Goal: Transaction & Acquisition: Download file/media

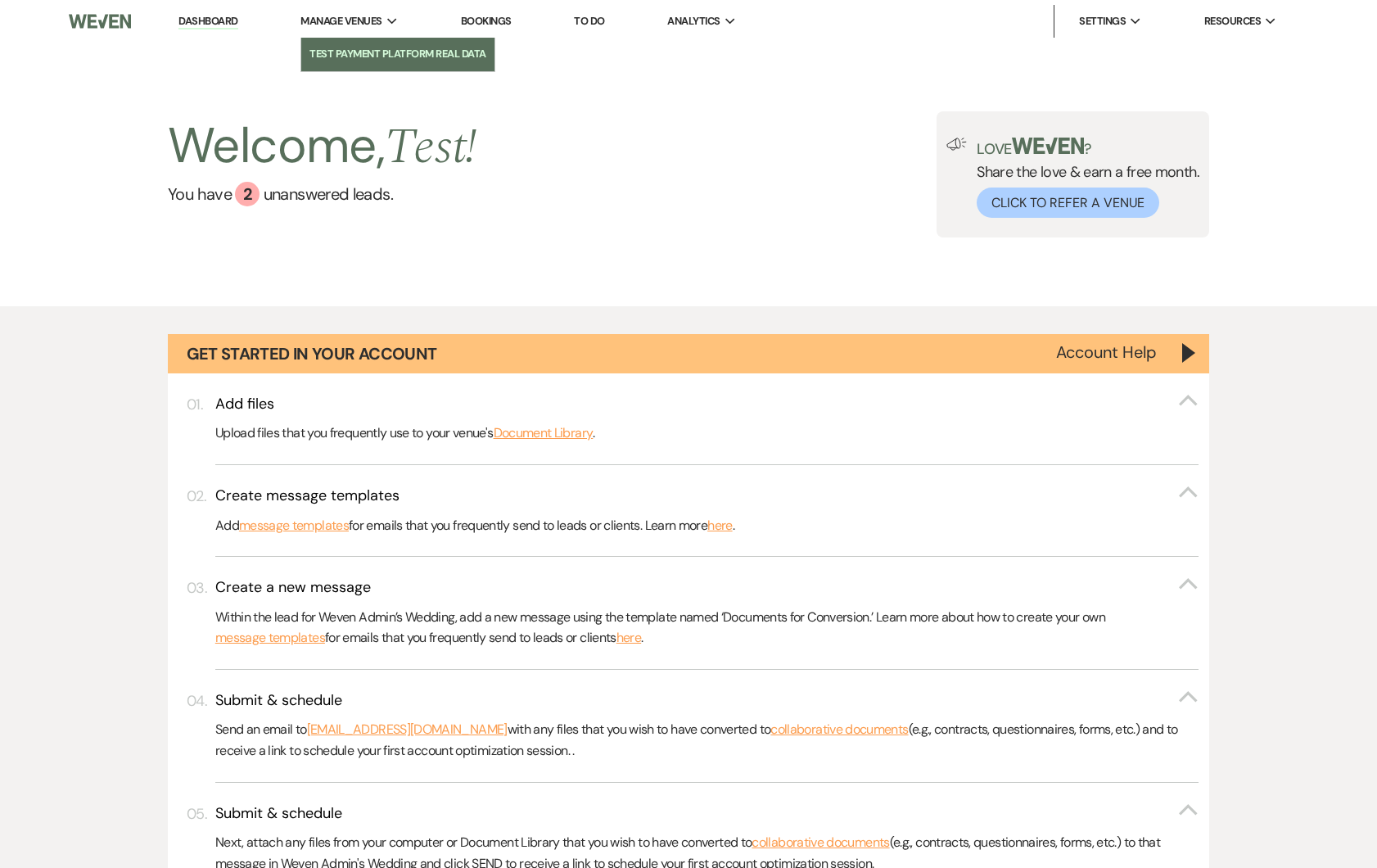
click at [386, 61] on li "Test Payment Platform Real Data" at bounding box center [397, 54] width 176 height 16
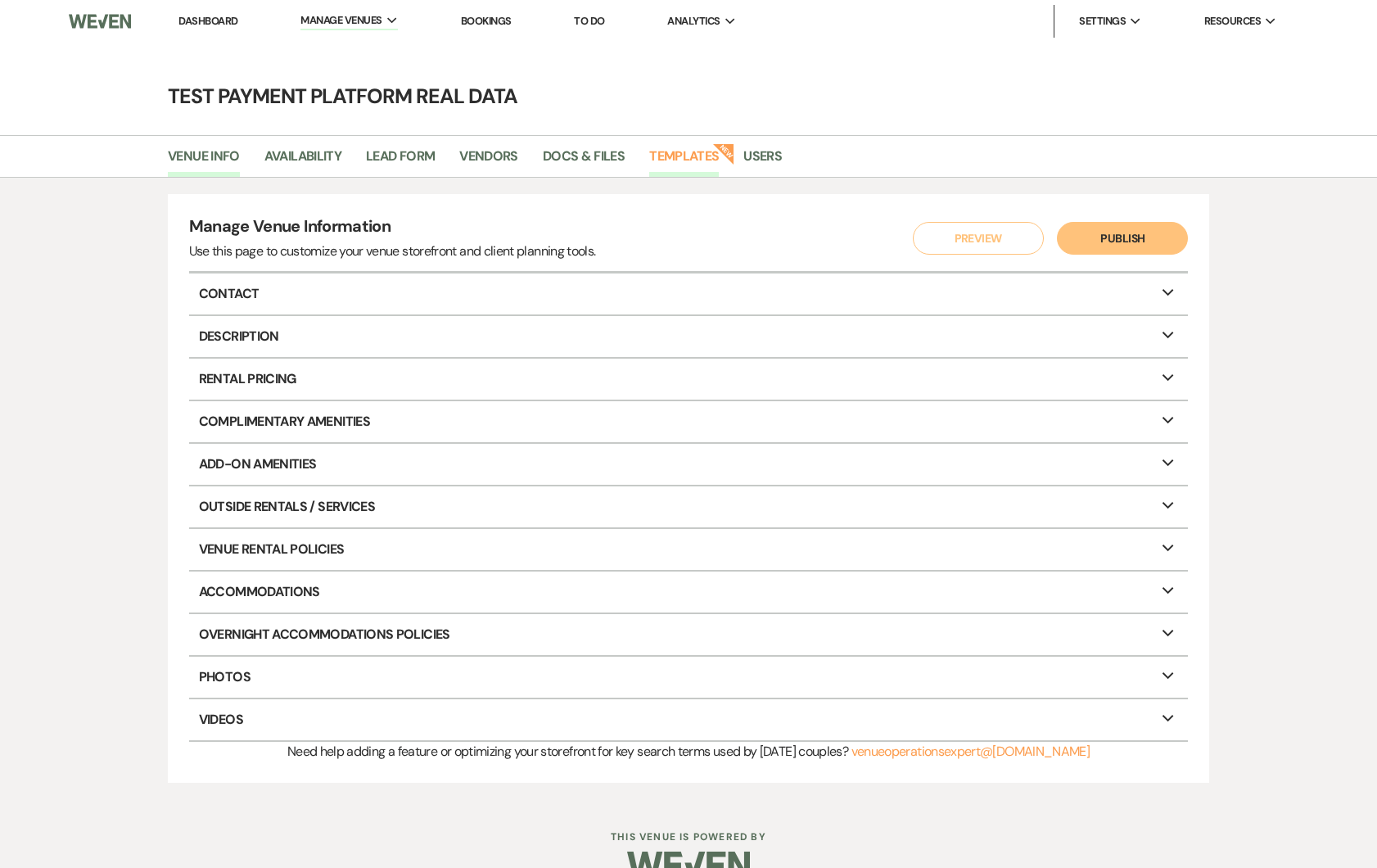
click at [675, 157] on link "Templates" at bounding box center [684, 161] width 69 height 31
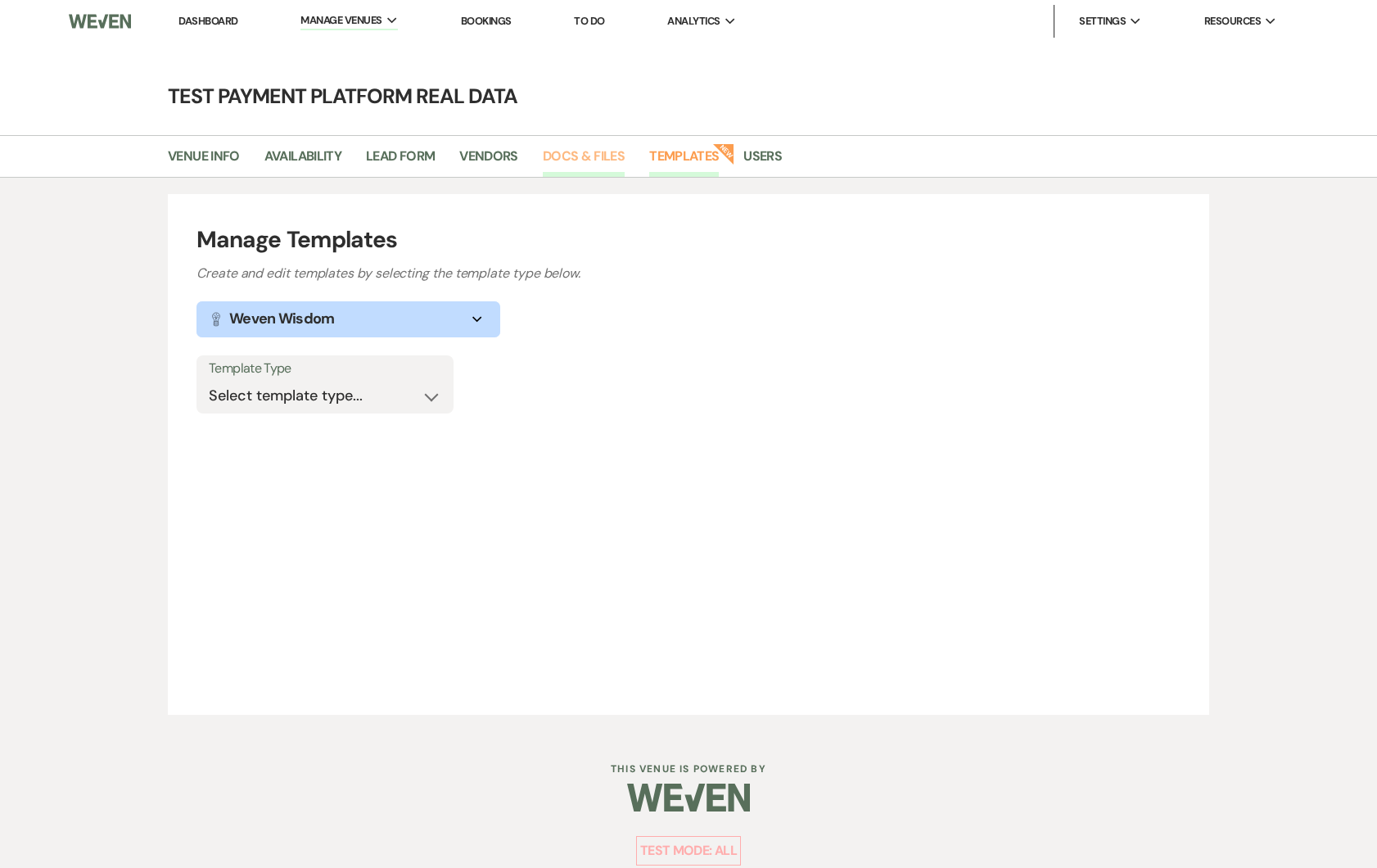
click at [617, 151] on link "Docs & Files" at bounding box center [583, 161] width 82 height 31
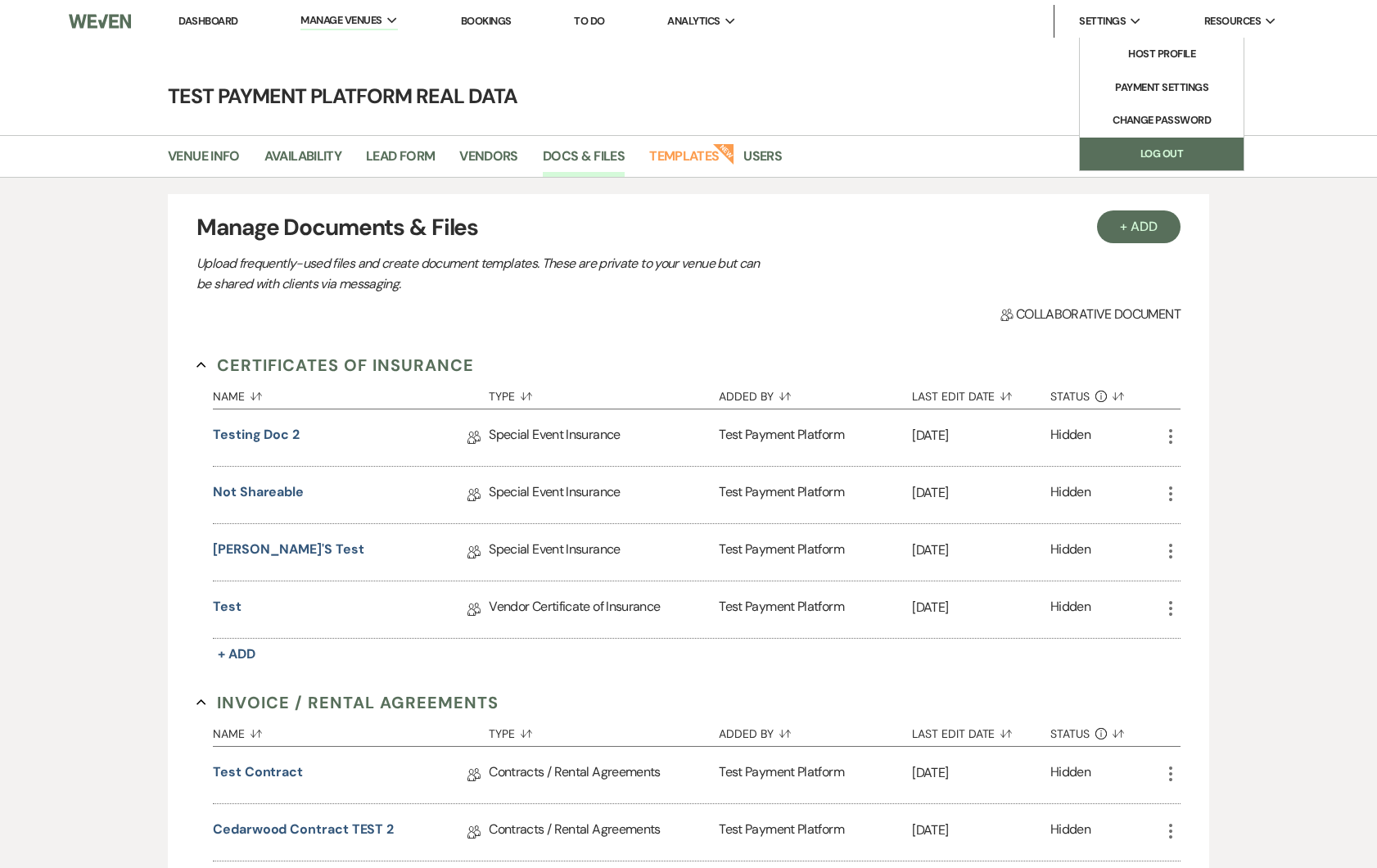
click at [1116, 158] on link "Log Out" at bounding box center [1161, 154] width 164 height 33
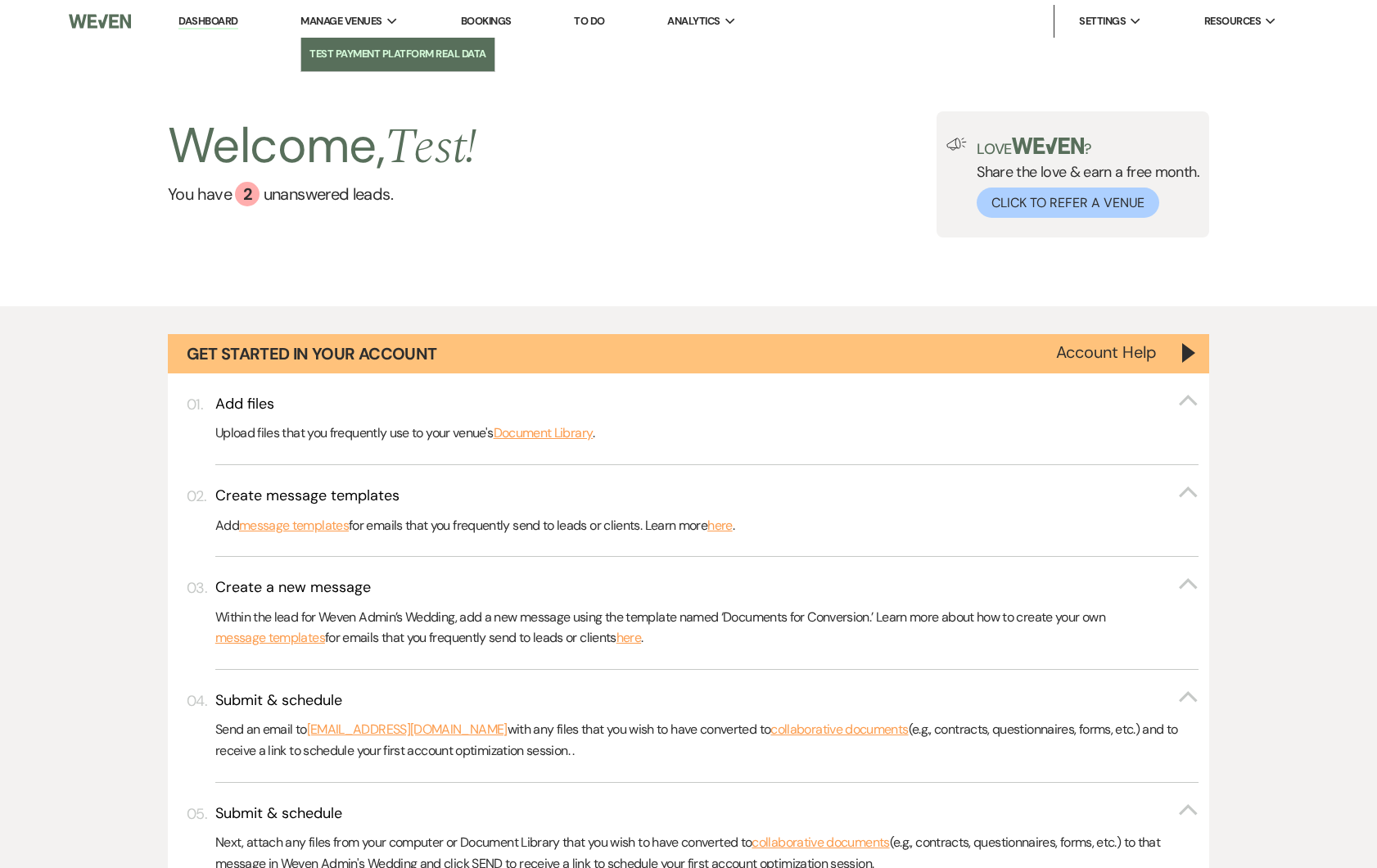
click at [344, 38] on link "Test Payment Platform Real Data" at bounding box center [397, 54] width 192 height 33
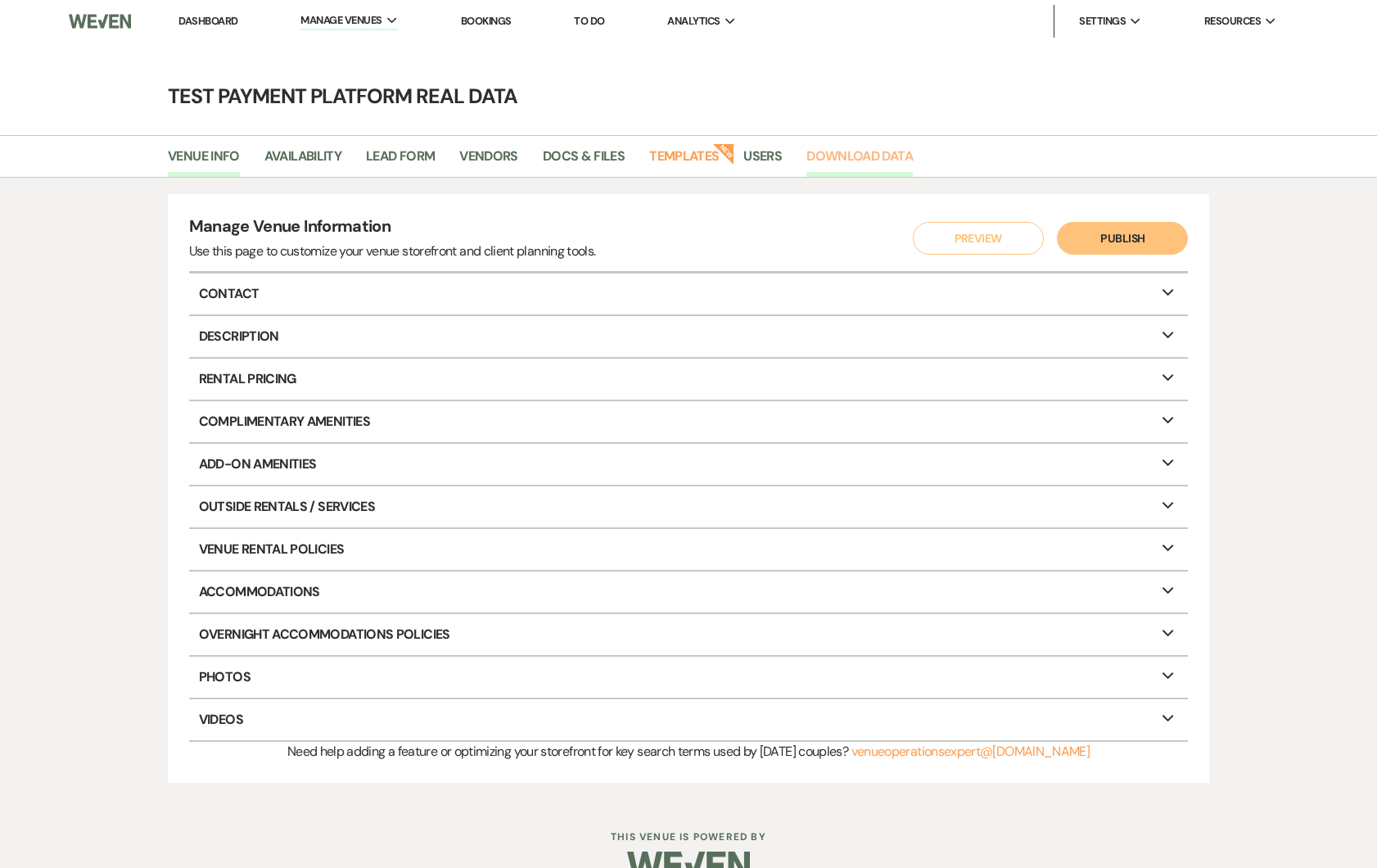
click at [854, 151] on link "Download Data" at bounding box center [859, 161] width 107 height 31
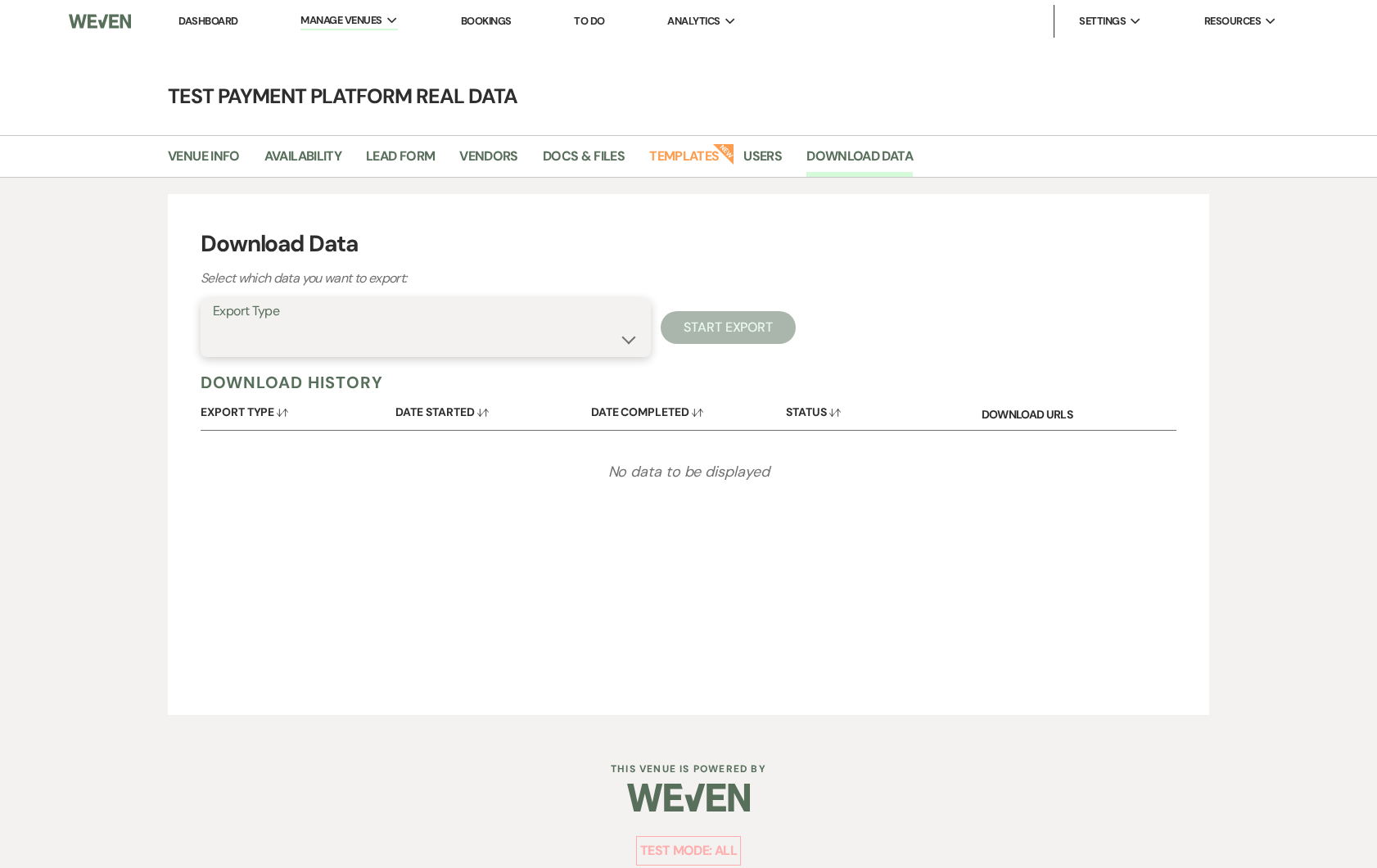
click at [436, 339] on select "Lead Information Rental Overview Lead Documents and Files Metadata Messages Inf…" at bounding box center [425, 339] width 425 height 32
select select "leadDocumentsZip"
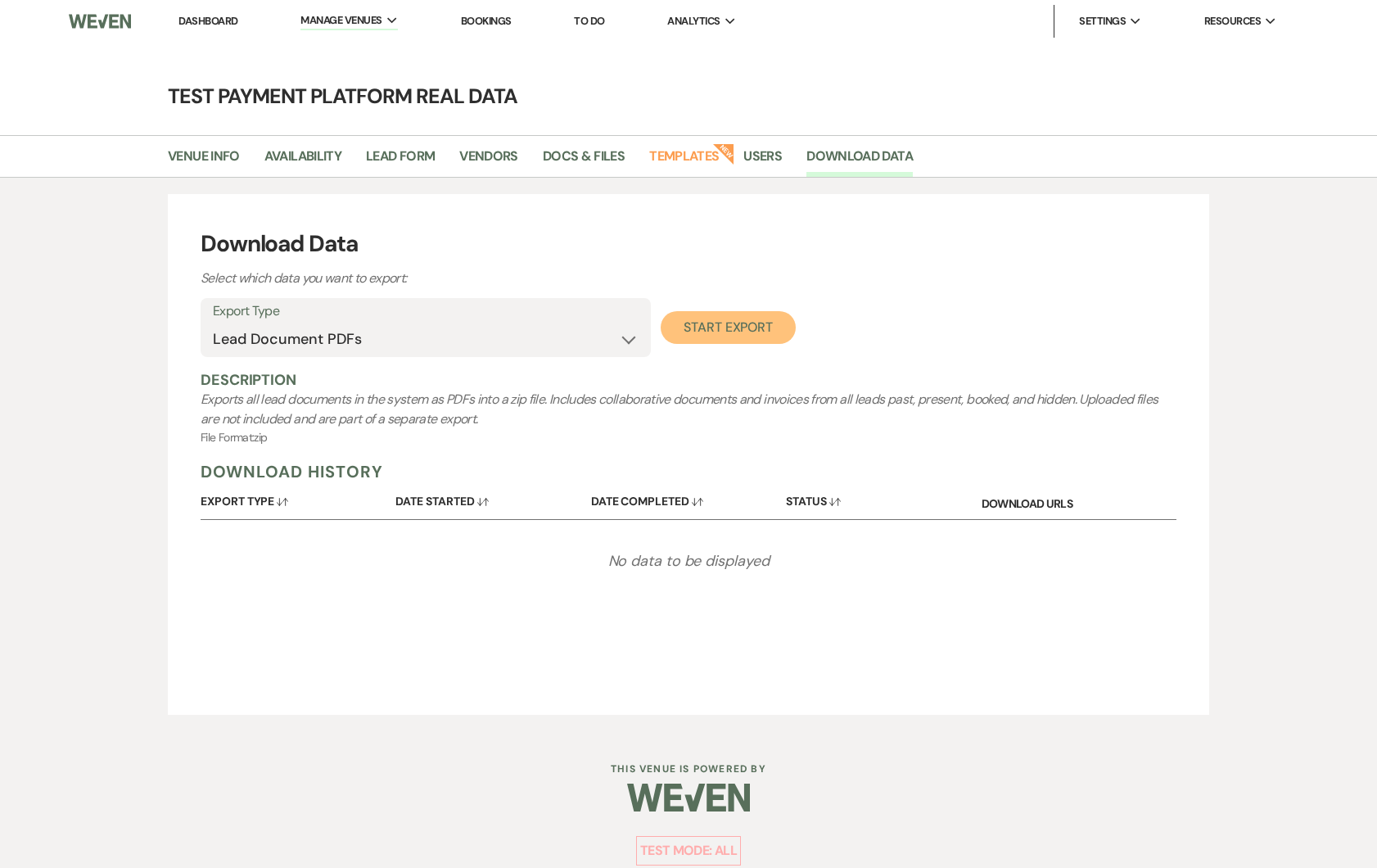
click at [705, 325] on button "Start Export" at bounding box center [728, 327] width 135 height 33
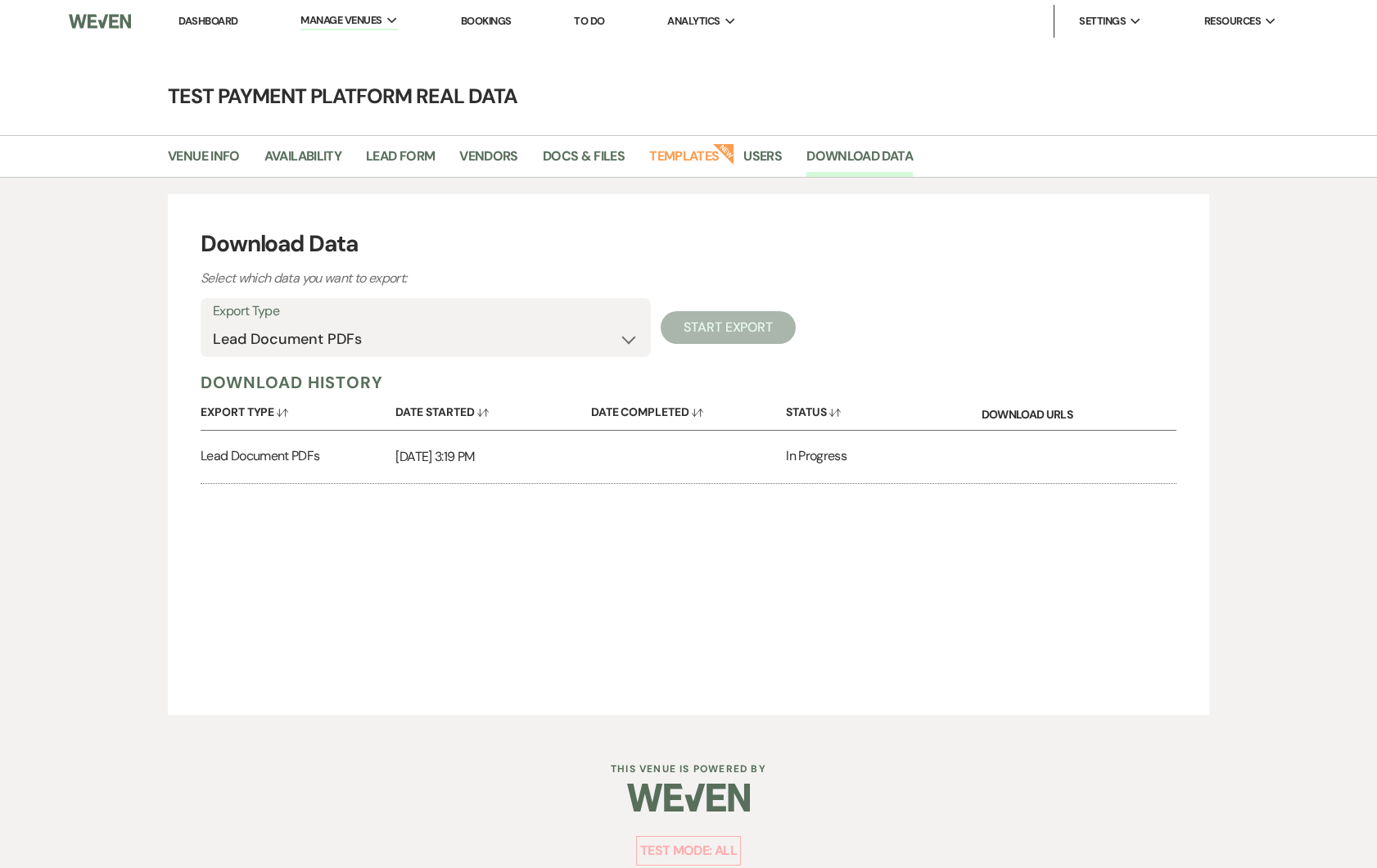
scroll to position [13, 0]
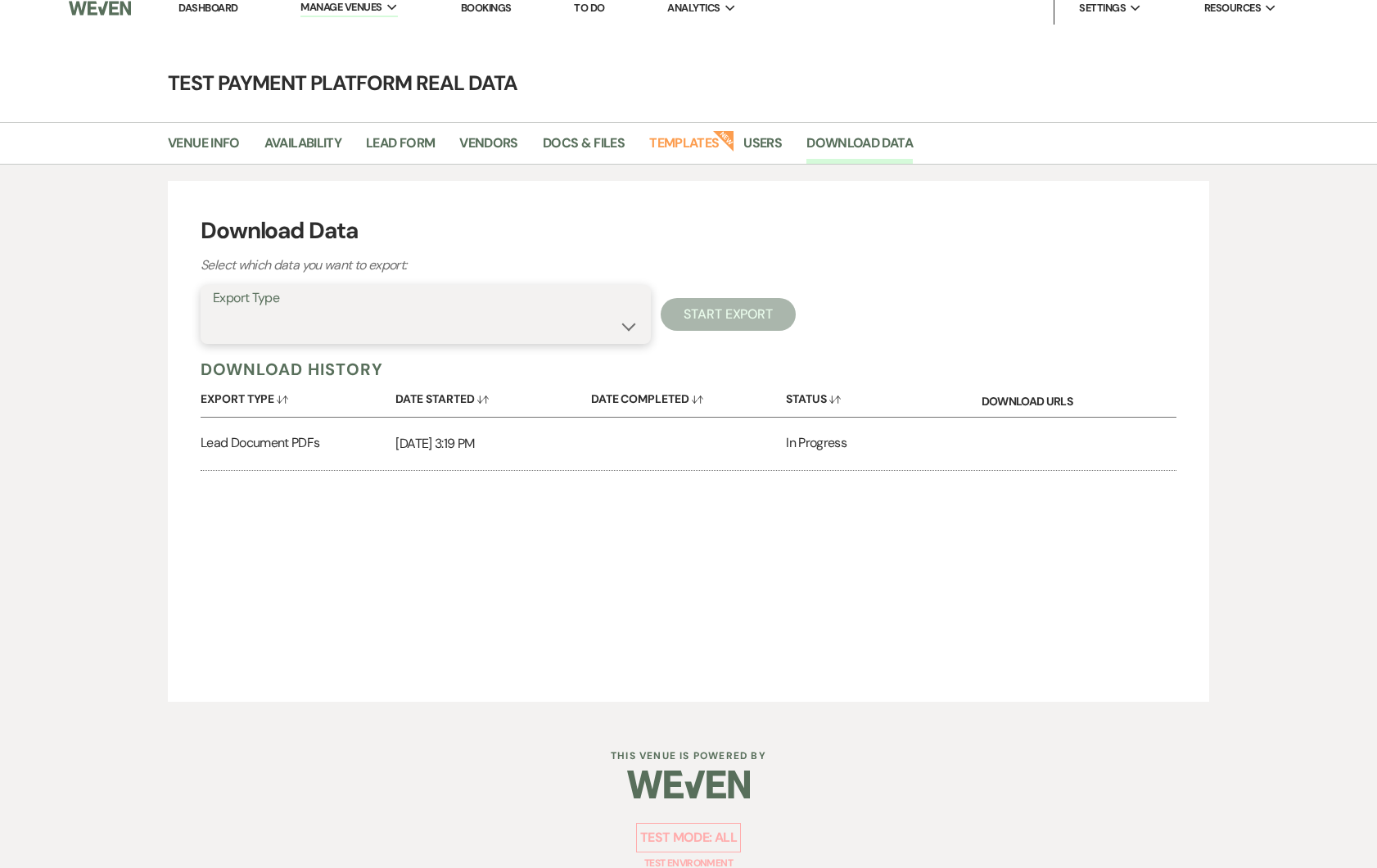
click at [507, 326] on select "Lead Information Rental Overview Lead Documents and Files Metadata Messages Inf…" at bounding box center [425, 325] width 425 height 32
select select "leadDocumentsZip"
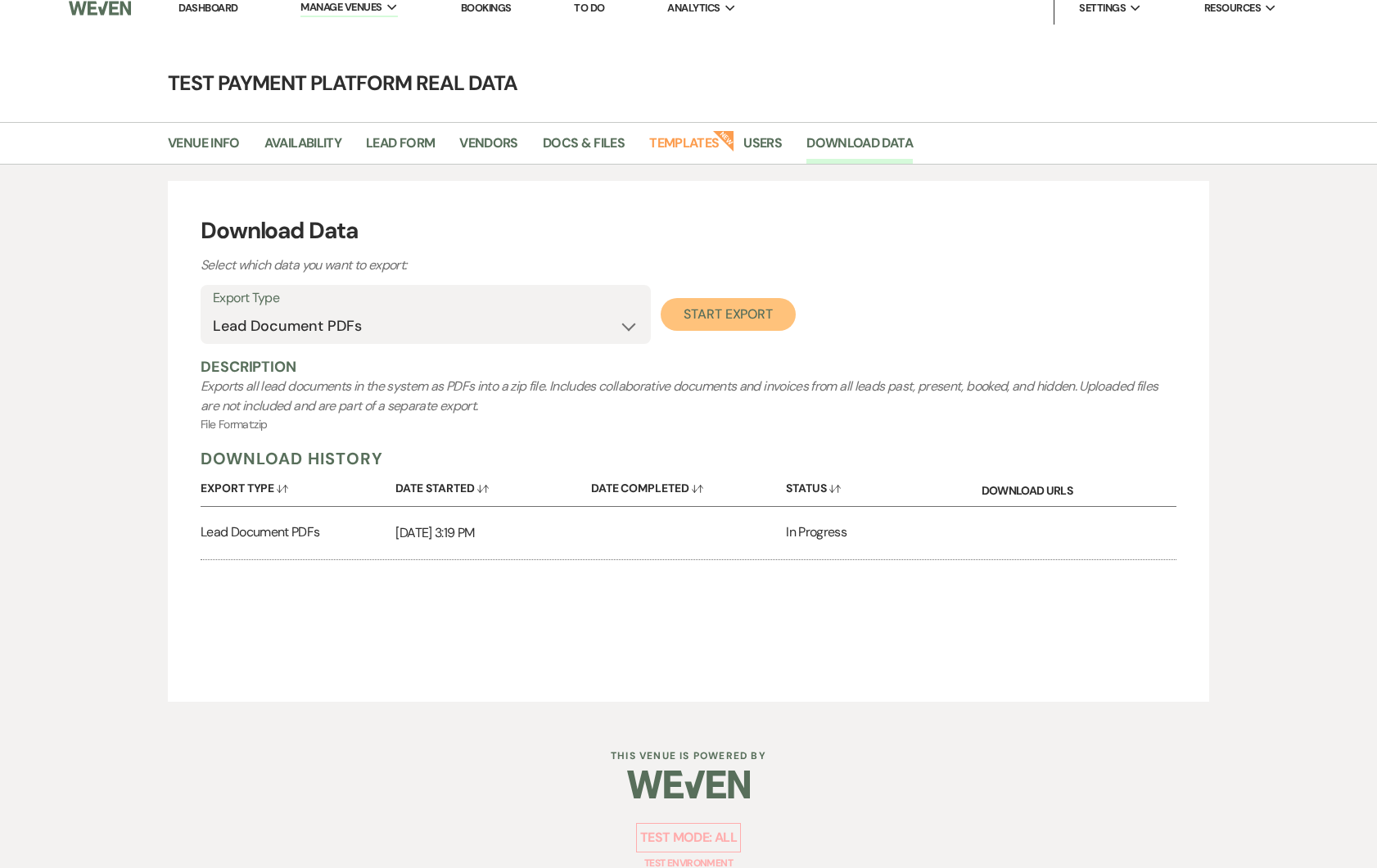
click at [708, 316] on button "Start Export" at bounding box center [728, 315] width 135 height 33
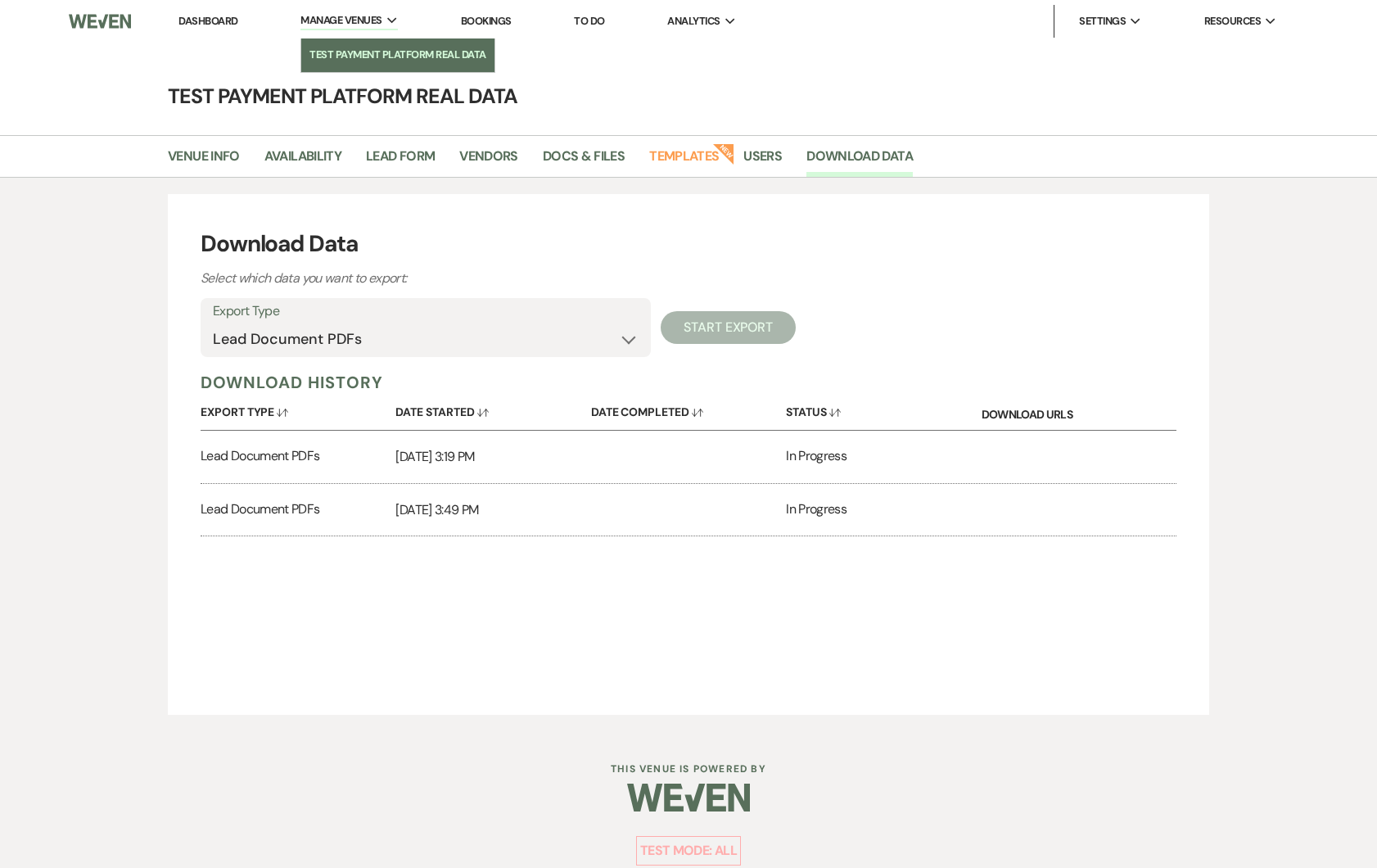
scroll to position [2, 0]
